Goal: Information Seeking & Learning: Learn about a topic

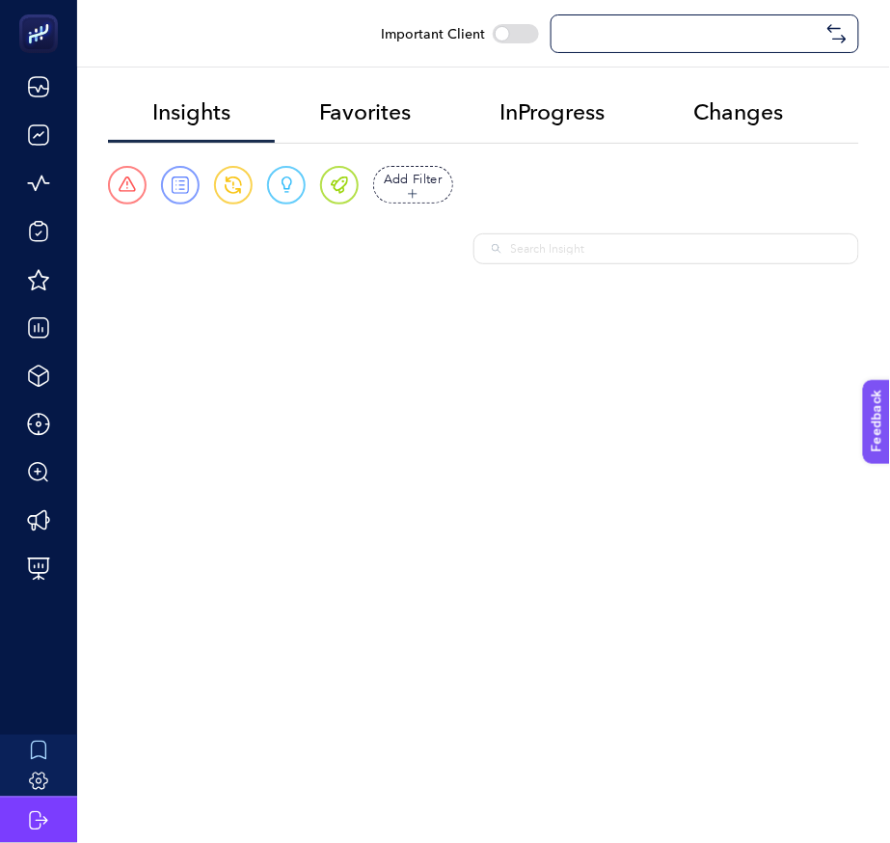
click at [579, 237] on div at bounding box center [666, 248] width 386 height 31
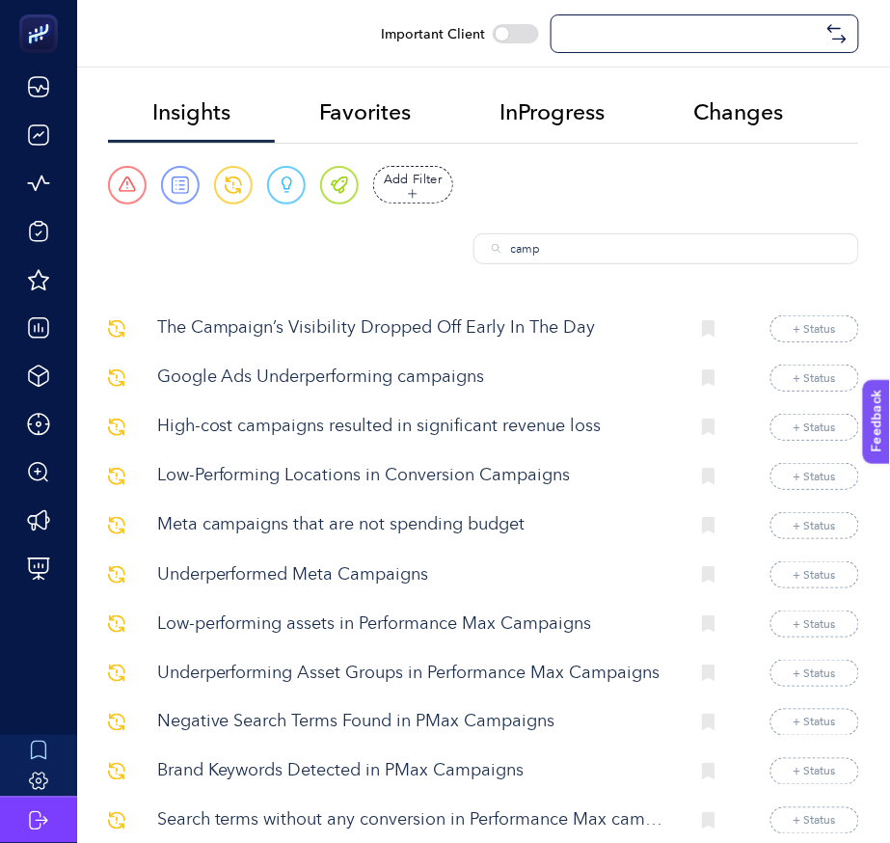
type input "campa"
checkbox input "true"
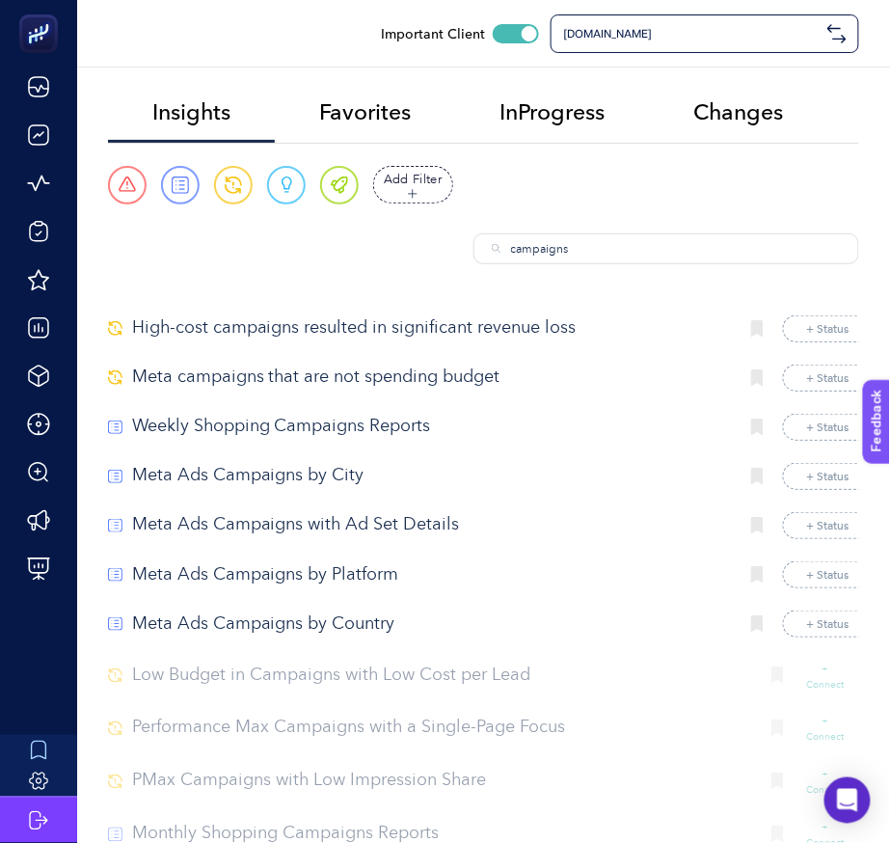
paste input "Campaign Details of All Channels"
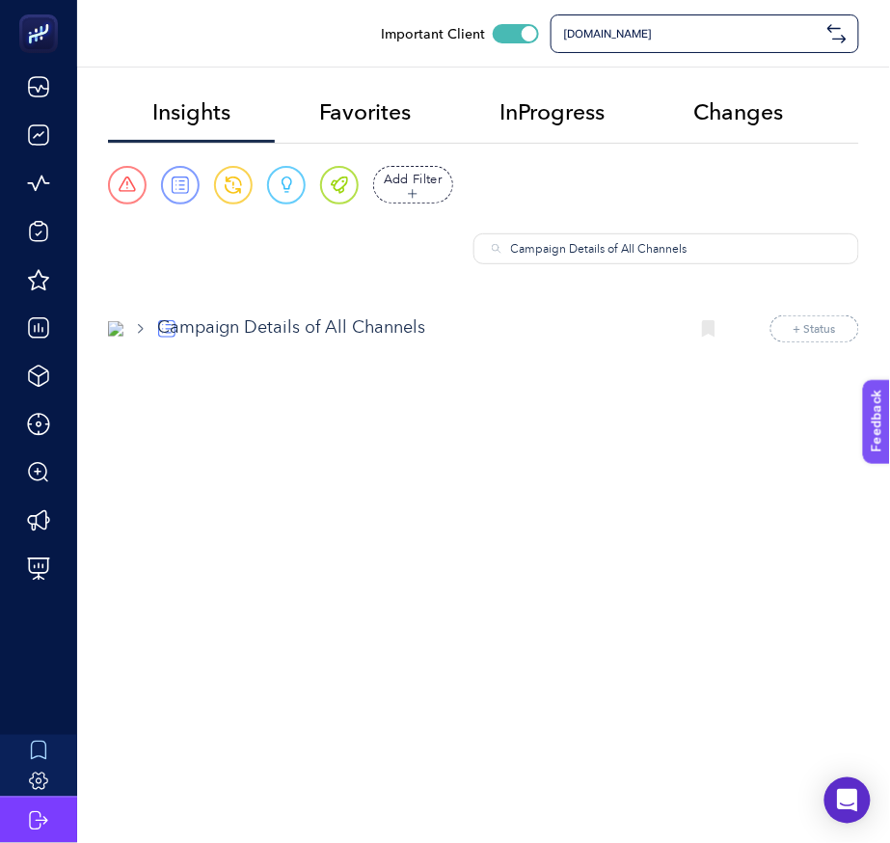
type input "Campaign Details of All Channels"
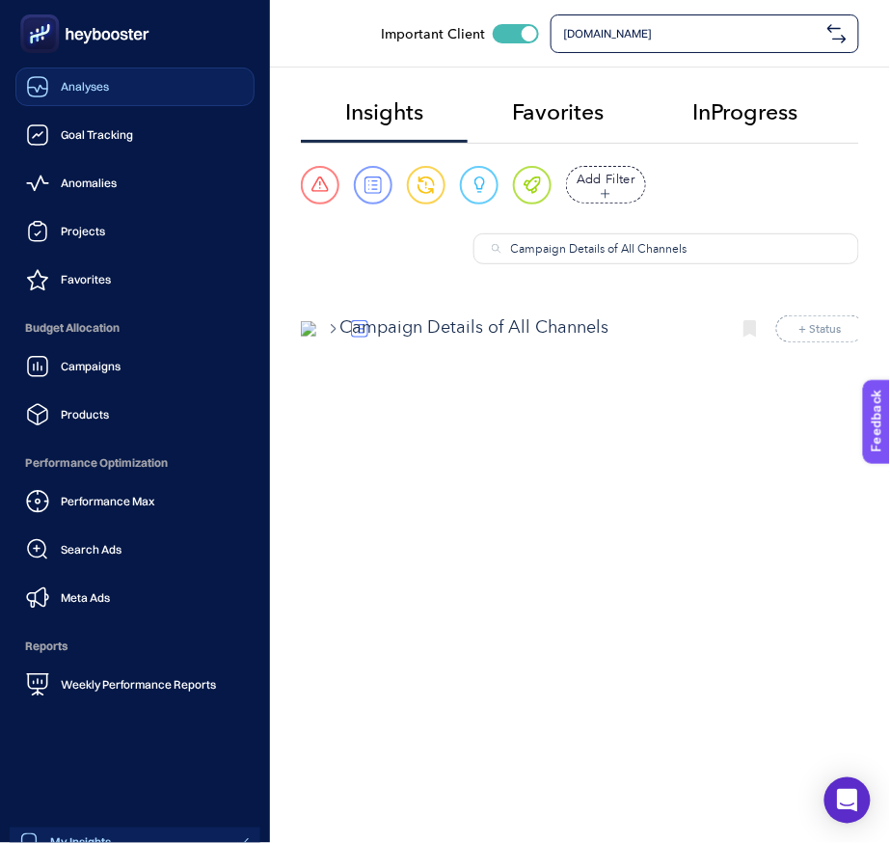
click at [130, 88] on link "Analyses" at bounding box center [134, 86] width 239 height 39
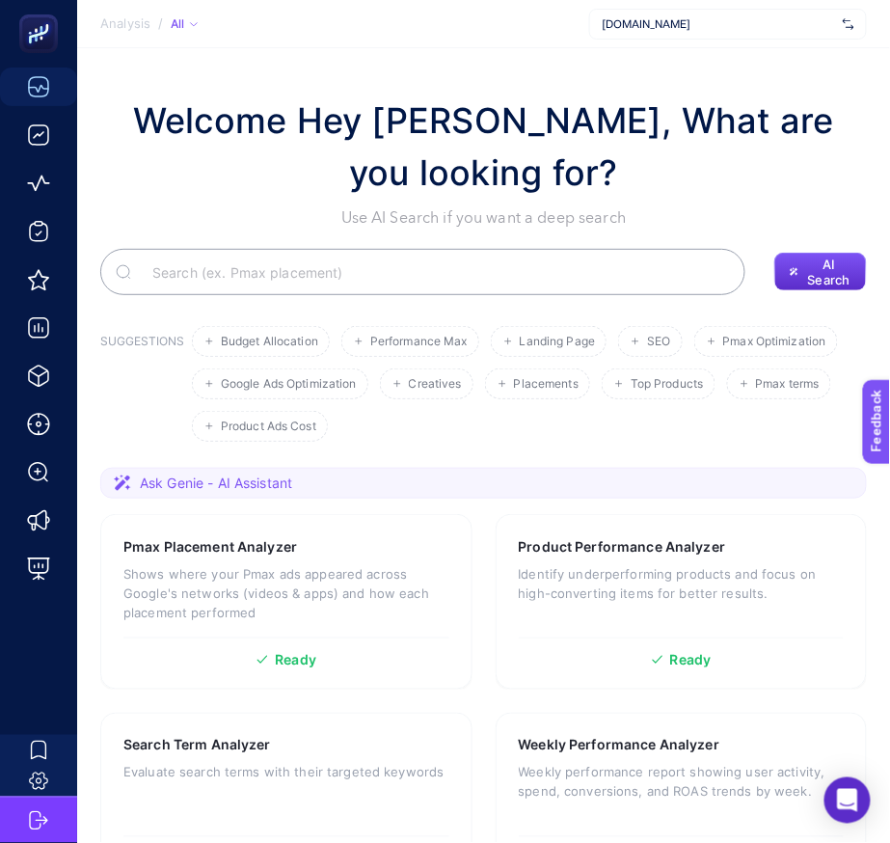
click at [529, 274] on input "Search" at bounding box center [433, 272] width 593 height 54
type input "channel"
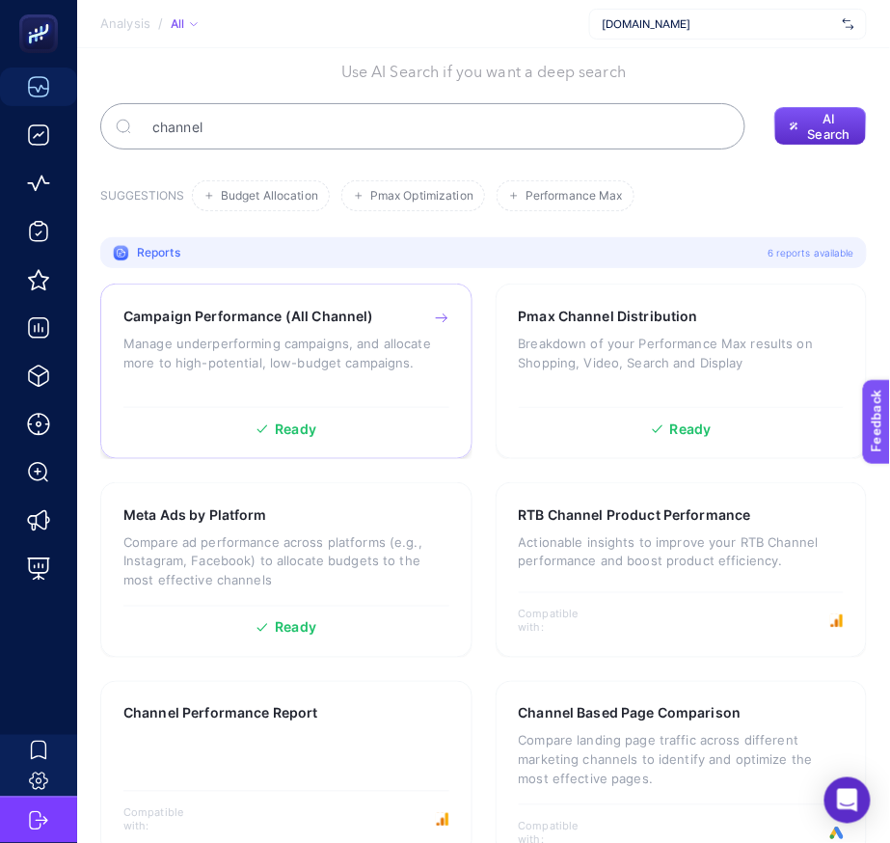
scroll to position [181, 0]
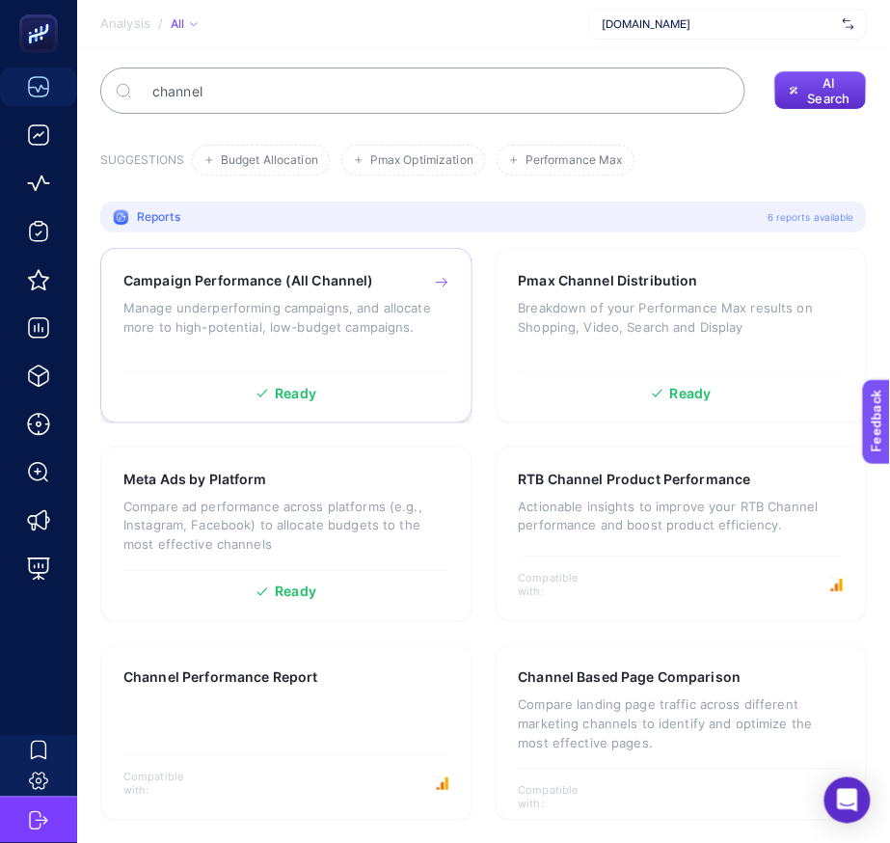
click at [264, 306] on p "Manage underperforming campaigns, and allocate more to high-potential, low-budg…" at bounding box center [286, 317] width 326 height 39
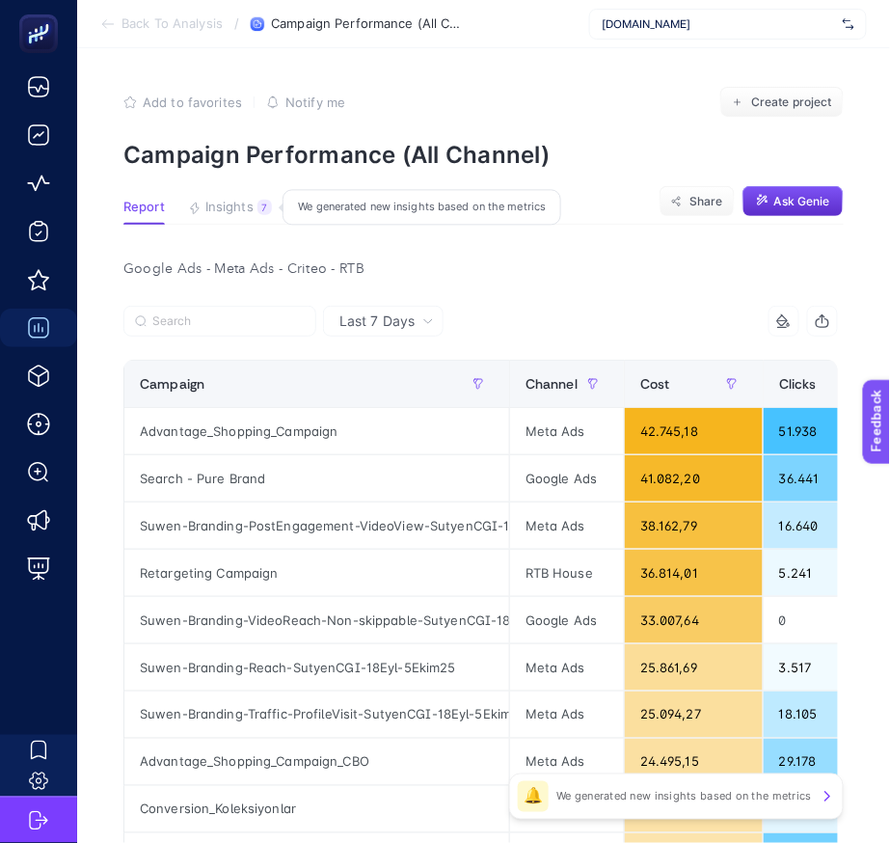
click at [249, 207] on span "Insights" at bounding box center [229, 207] width 48 height 15
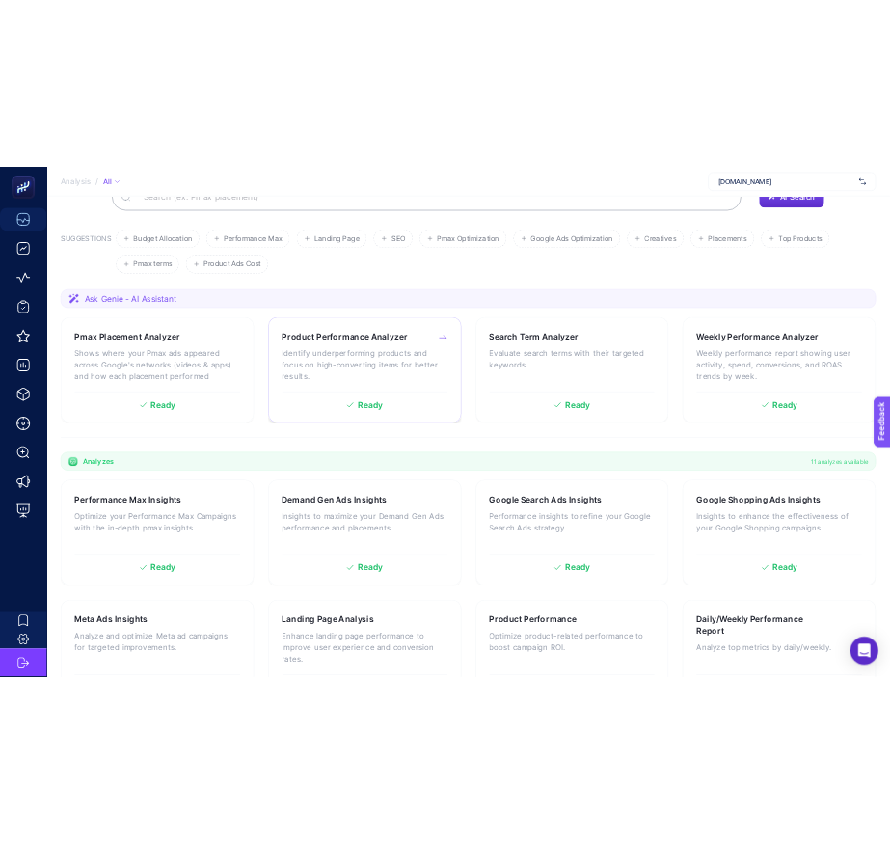
scroll to position [275, 0]
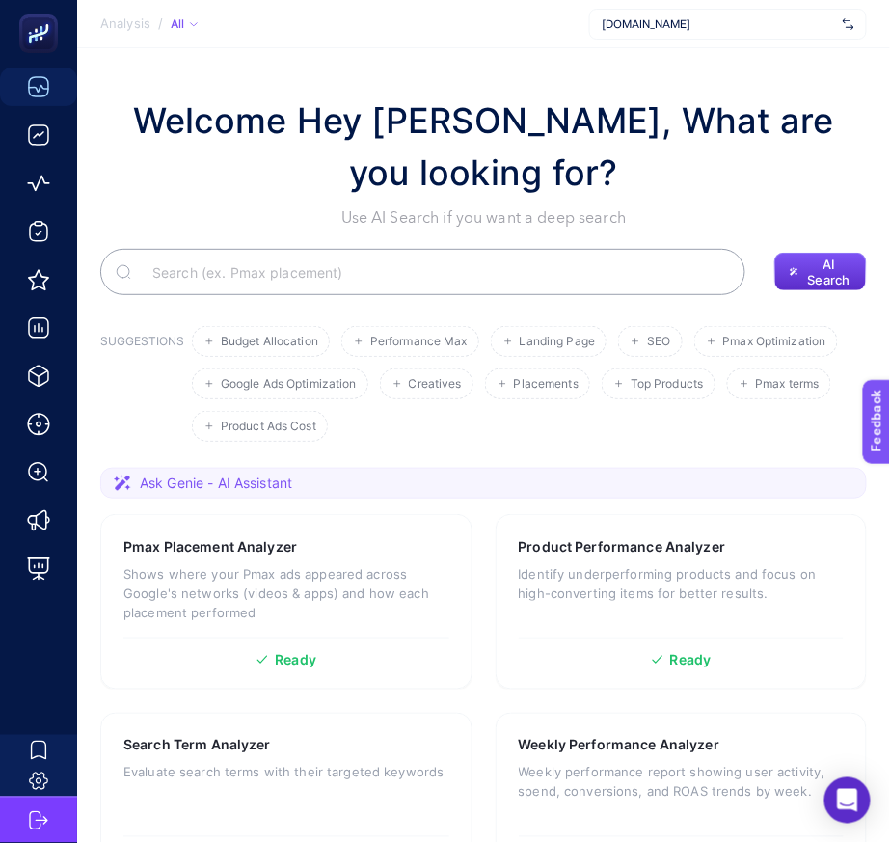
click at [602, 269] on input "Search" at bounding box center [433, 272] width 593 height 54
paste input "ampaign Performance (All Channel)"
type input "ampaign Performance (All Channel)"
click at [812, 281] on span "AI Search" at bounding box center [829, 271] width 45 height 31
click at [706, 283] on input "ampaign Performance (All Channel)" at bounding box center [433, 272] width 593 height 54
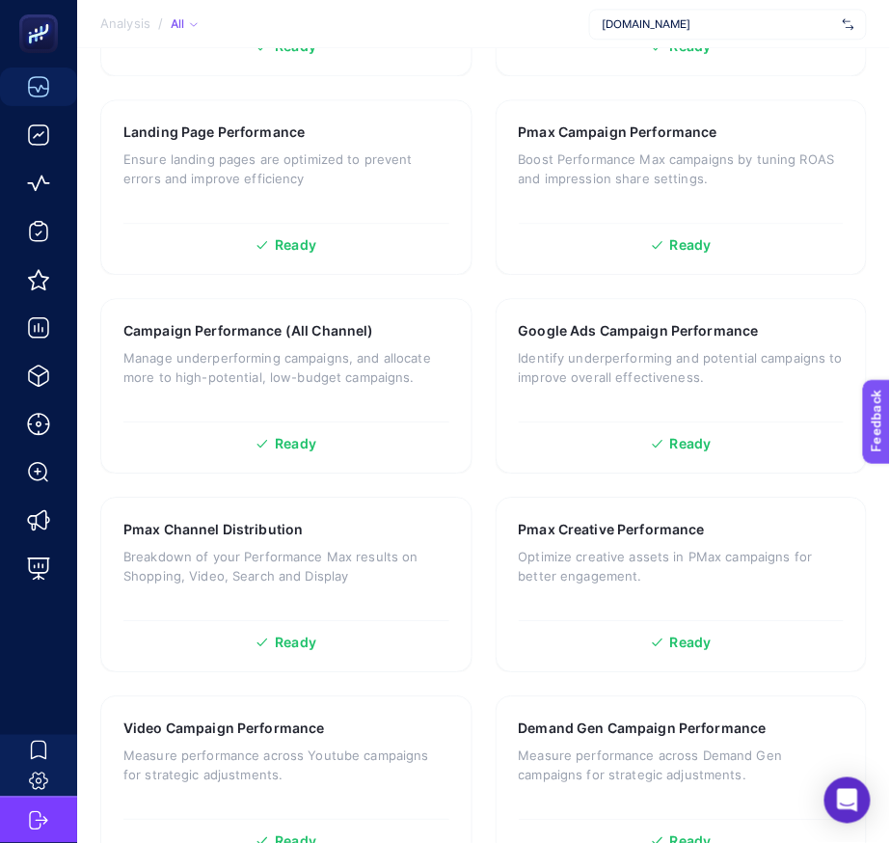
scroll to position [2298, 0]
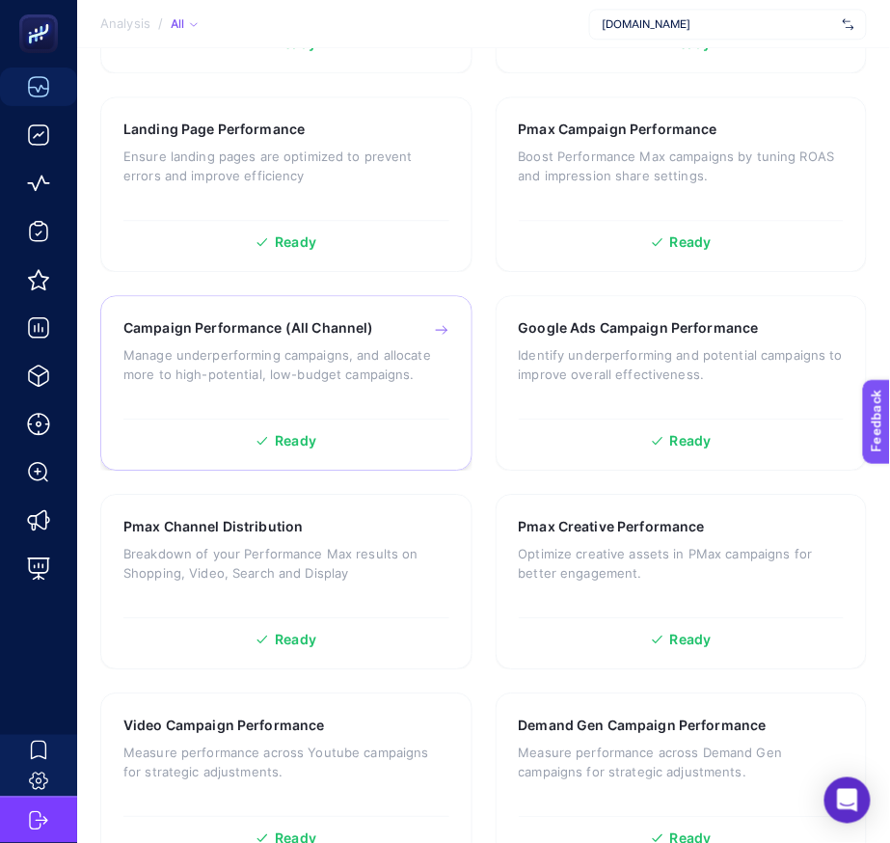
click at [370, 380] on p "Manage underperforming campaigns, and allocate more to high-potential, low-budg…" at bounding box center [286, 364] width 326 height 39
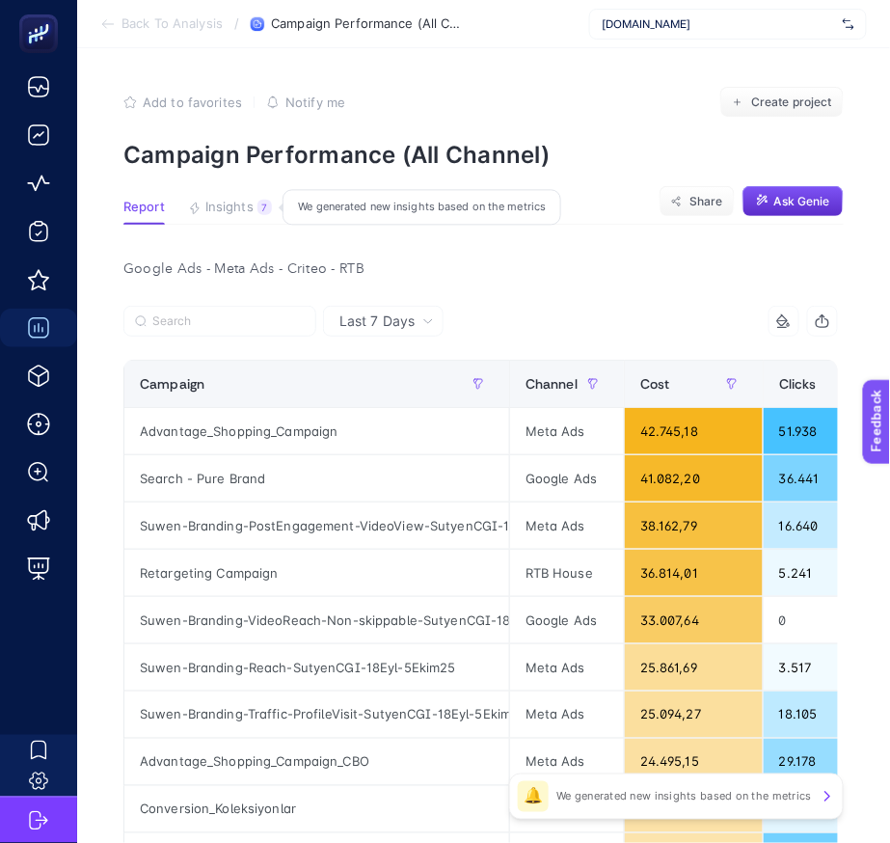
click at [241, 214] on span "Insights" at bounding box center [229, 207] width 48 height 15
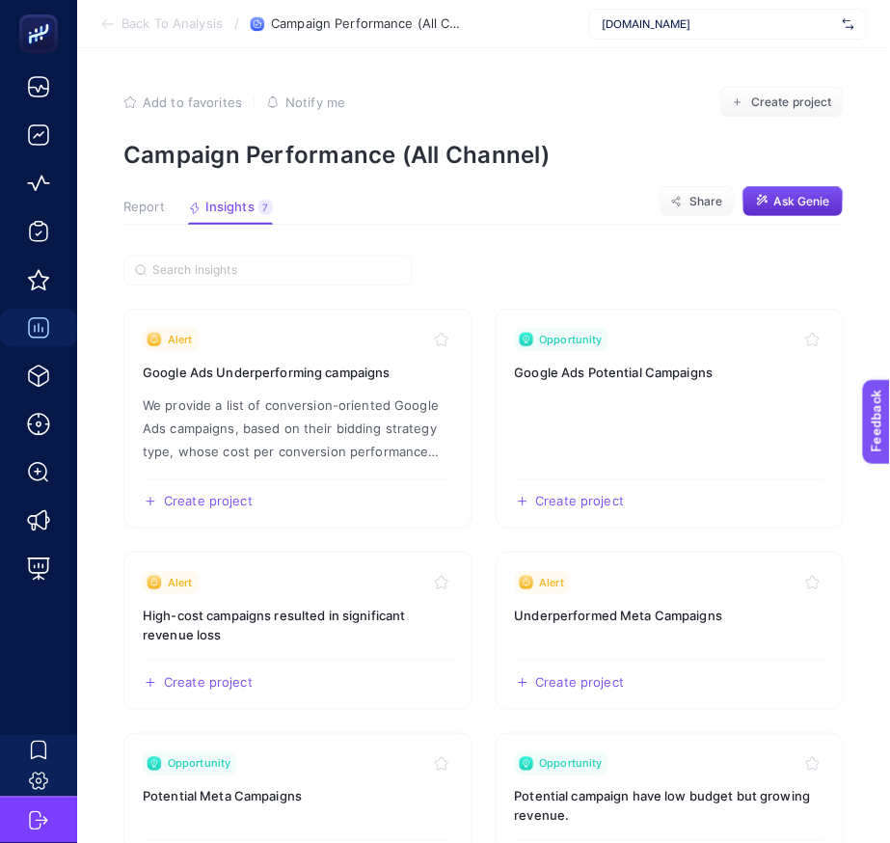
click at [155, 213] on span "Report" at bounding box center [143, 207] width 41 height 15
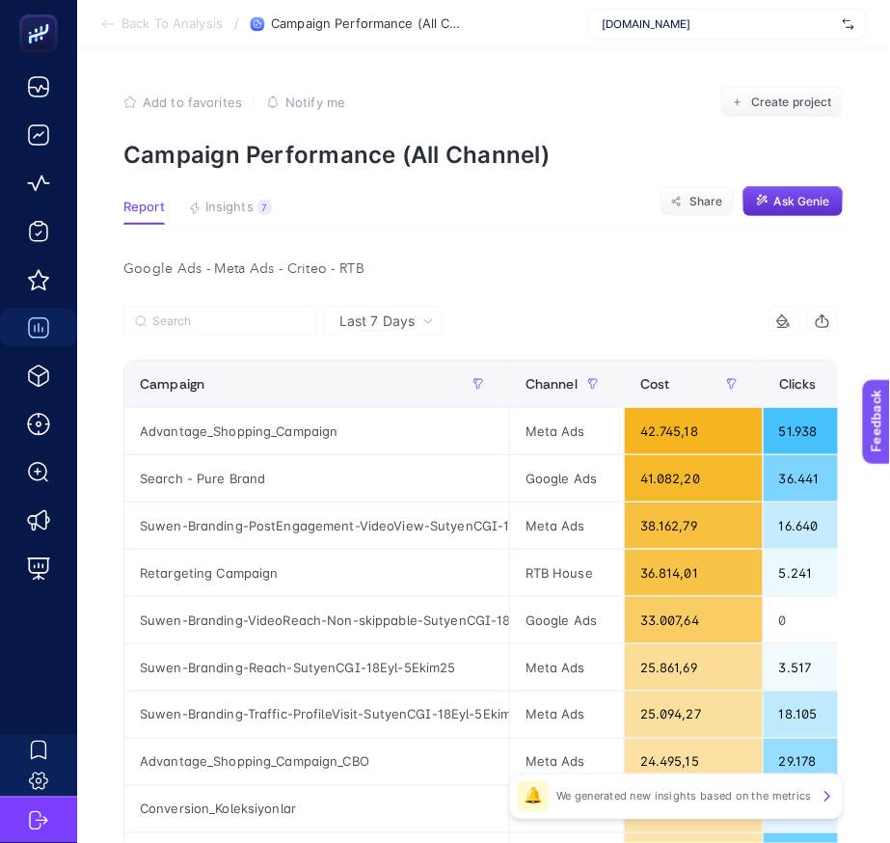
click at [206, 35] on section "Back To Analysis / Campaign Performance (All Channel) www.suwen.com.tr" at bounding box center [483, 24] width 813 height 48
click at [216, 20] on span "Back To Analysis" at bounding box center [171, 23] width 101 height 15
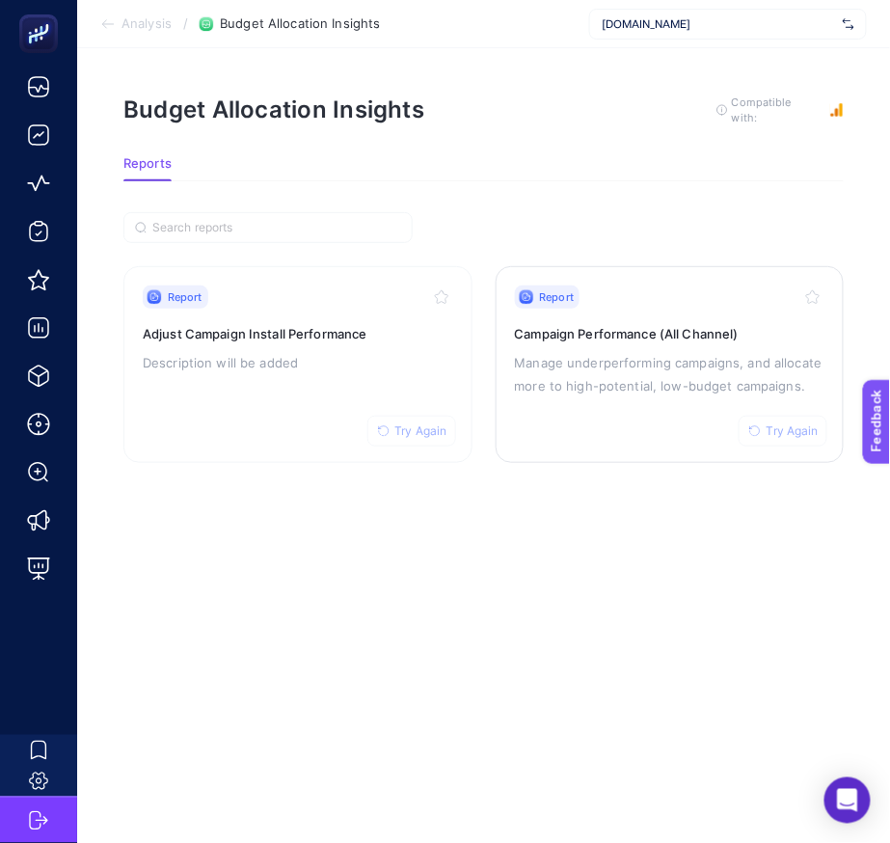
click at [724, 337] on h3 "Campaign Performance (All Channel)" at bounding box center [670, 333] width 310 height 19
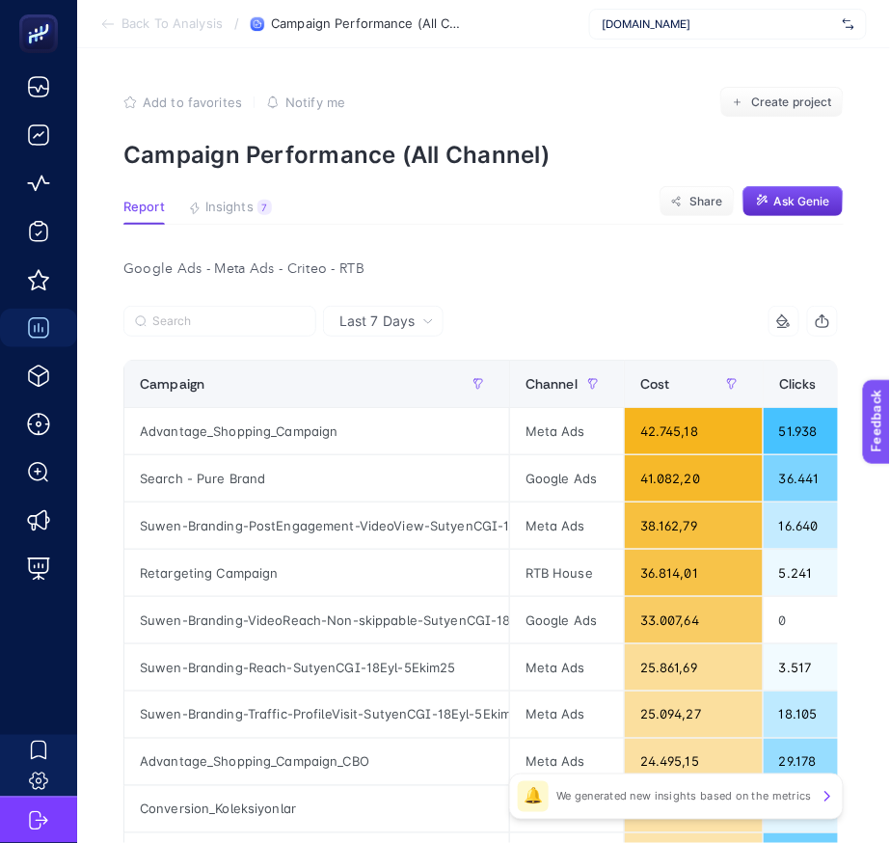
click at [248, 195] on article "Add to favorites false Notify me Create project Campaign Performance (All Chann…" at bounding box center [483, 826] width 813 height 1557
click at [235, 211] on span "Insights" at bounding box center [229, 207] width 48 height 15
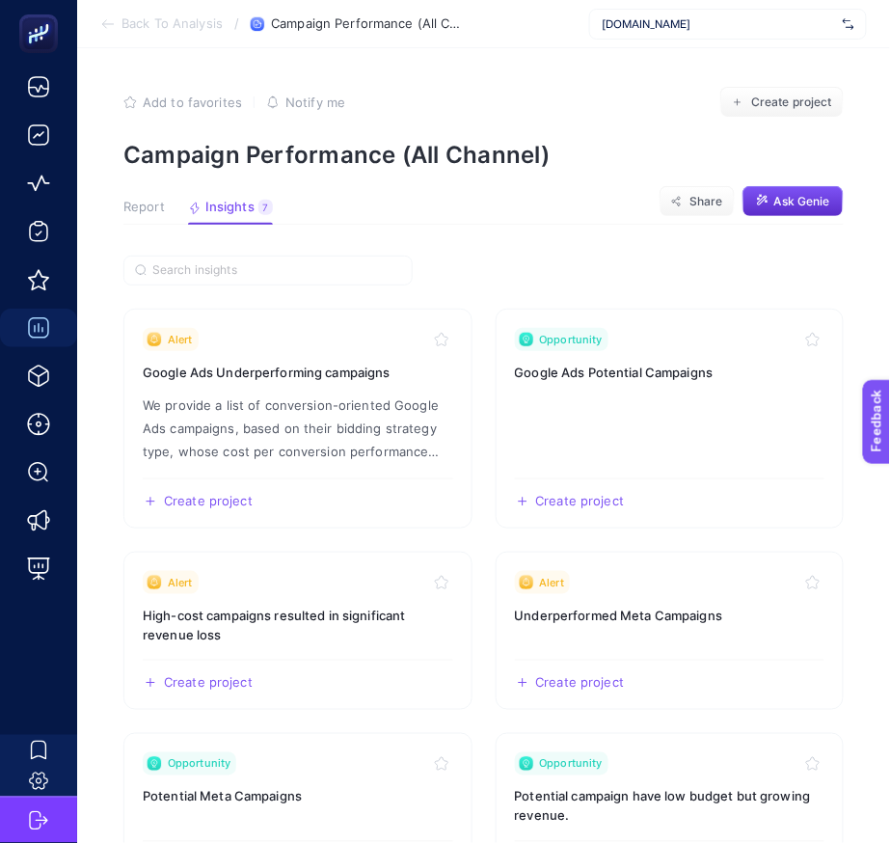
click at [151, 209] on span "Report" at bounding box center [143, 207] width 41 height 15
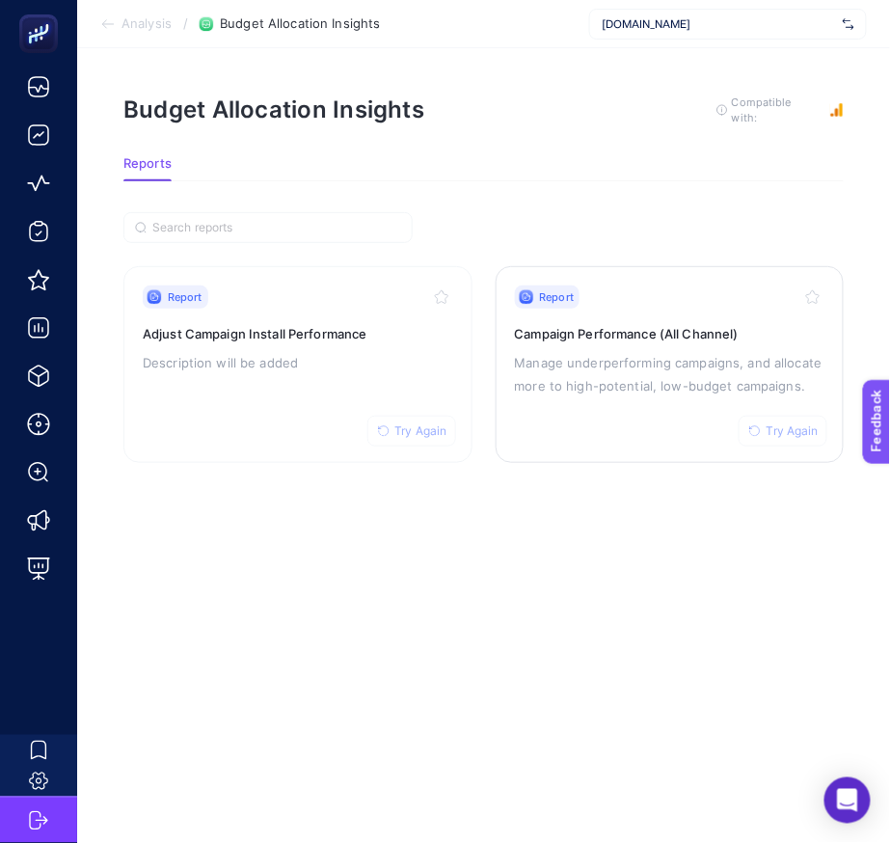
click at [777, 434] on span "Try Again" at bounding box center [792, 430] width 52 height 15
